Goal: Information Seeking & Learning: Learn about a topic

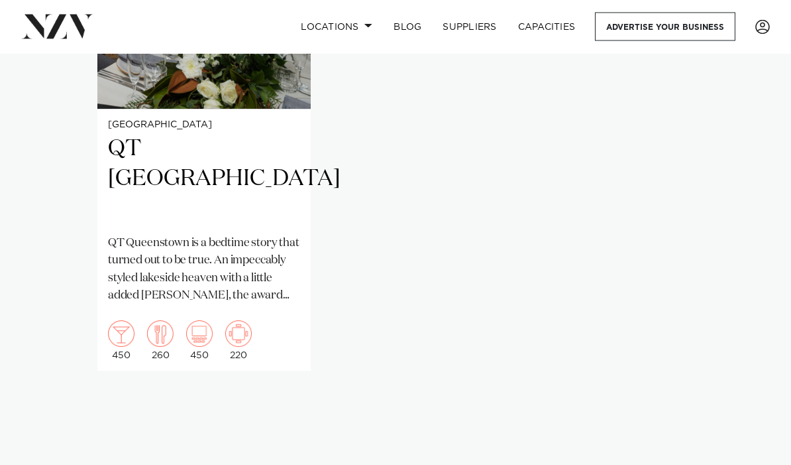
scroll to position [1070, 0]
click at [223, 146] on h2 "QT [GEOGRAPHIC_DATA]" at bounding box center [204, 179] width 192 height 89
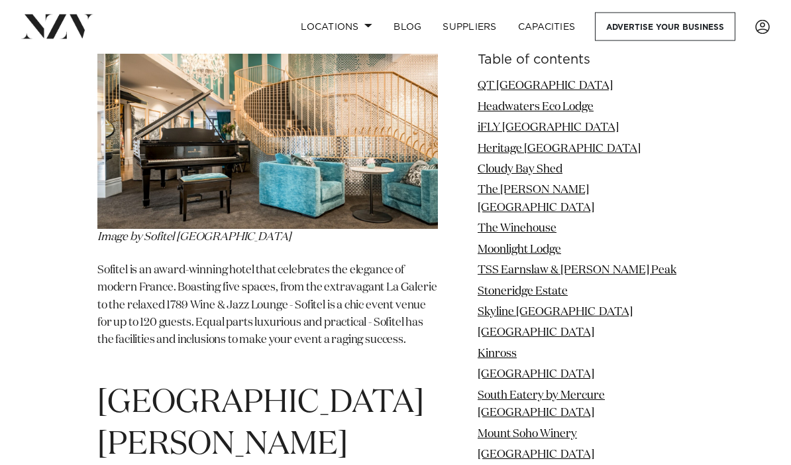
scroll to position [9567, 0]
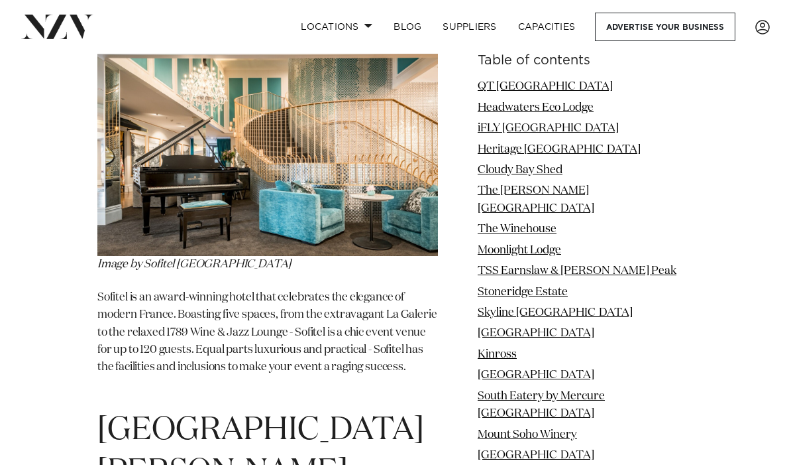
click at [349, 414] on span "[GEOGRAPHIC_DATA][PERSON_NAME]" at bounding box center [260, 451] width 327 height 74
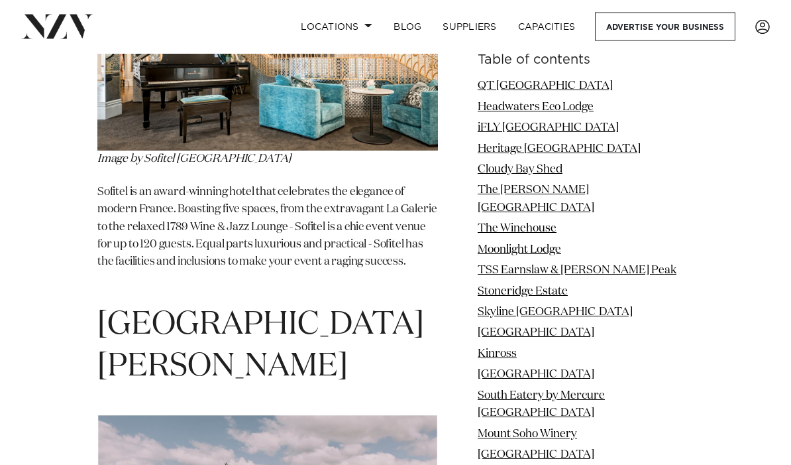
scroll to position [9674, 0]
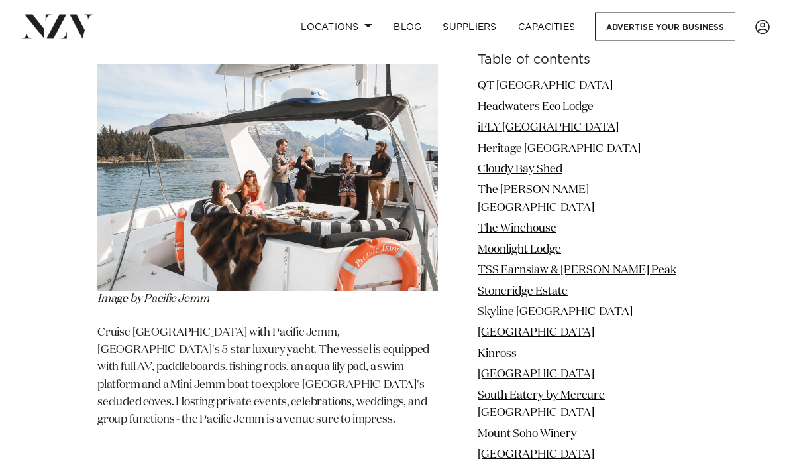
scroll to position [11877, 0]
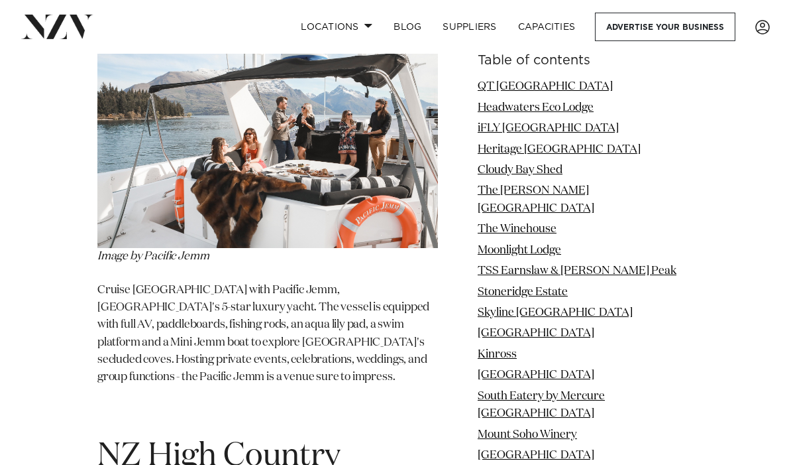
scroll to position [11924, 0]
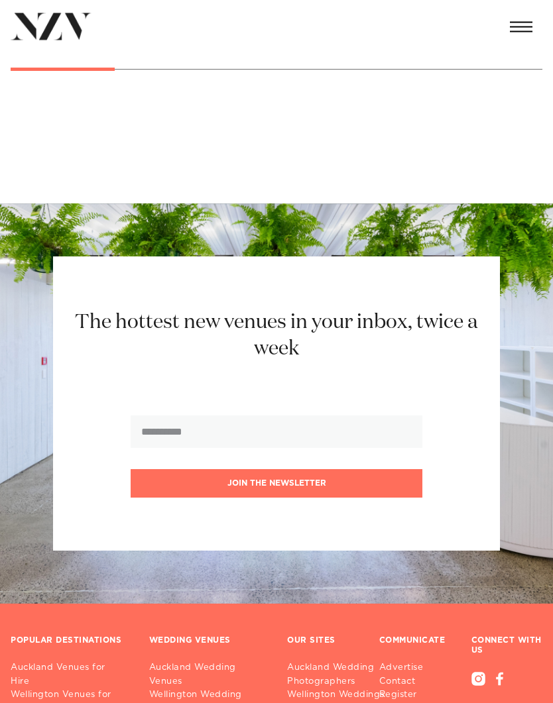
scroll to position [19528, 0]
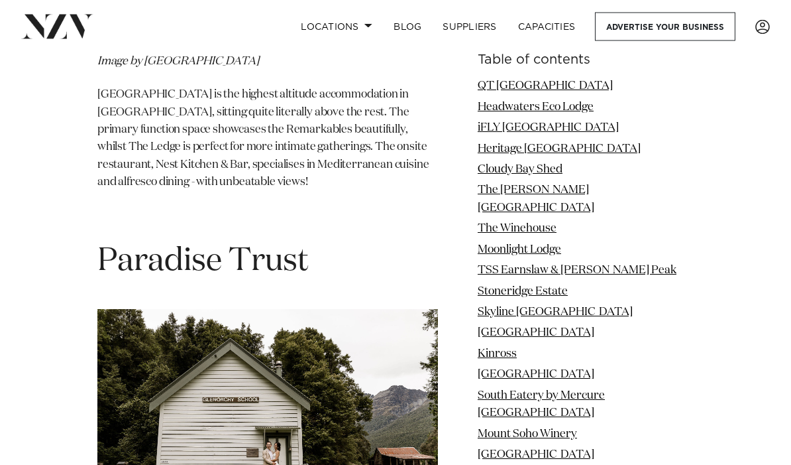
scroll to position [10704, 0]
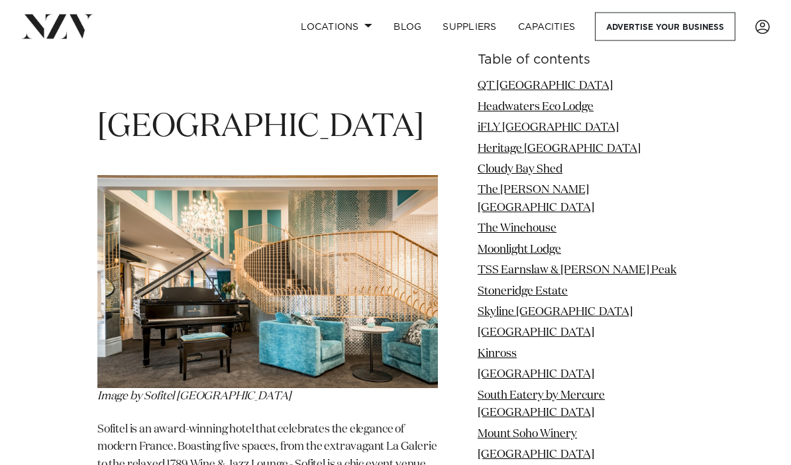
scroll to position [9384, 0]
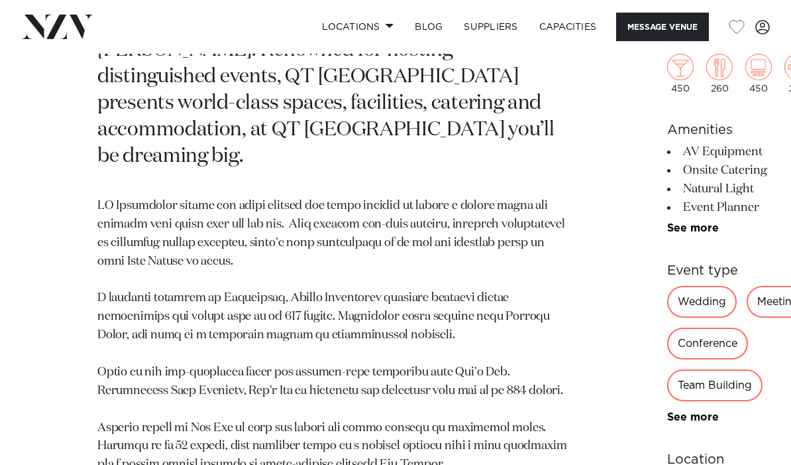
scroll to position [678, 0]
